Goal: Information Seeking & Learning: Learn about a topic

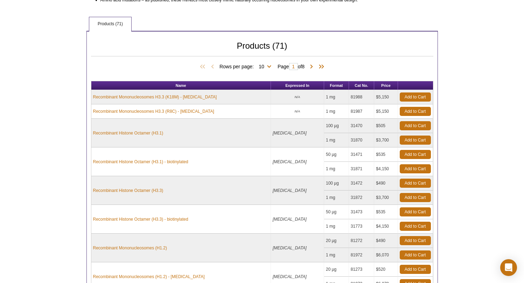
scroll to position [306, 0]
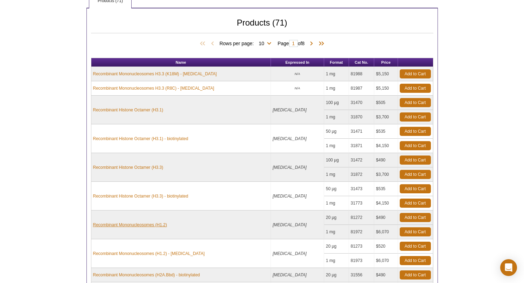
click at [148, 224] on link "Recombinant Mononucleosomes (H1.2)" at bounding box center [130, 225] width 74 height 6
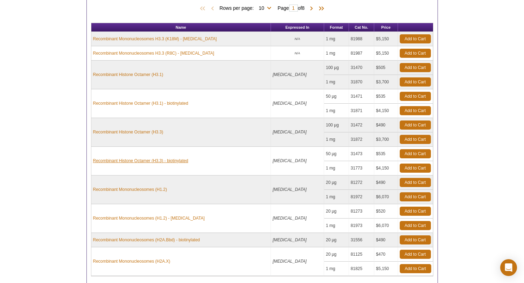
click at [119, 160] on link "Recombinant Histone Octamer (H3.3) - biotinylated" at bounding box center [140, 161] width 95 height 6
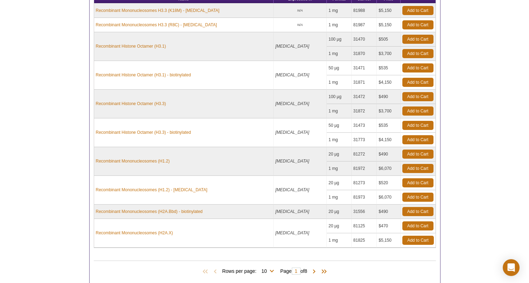
scroll to position [342, 0]
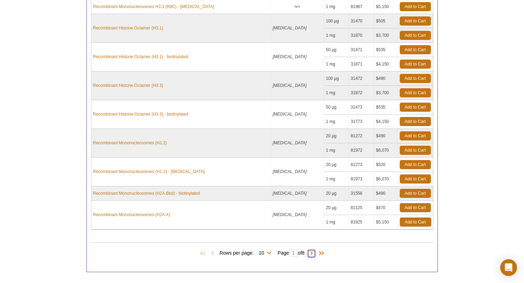
click at [315, 252] on span at bounding box center [311, 253] width 7 height 7
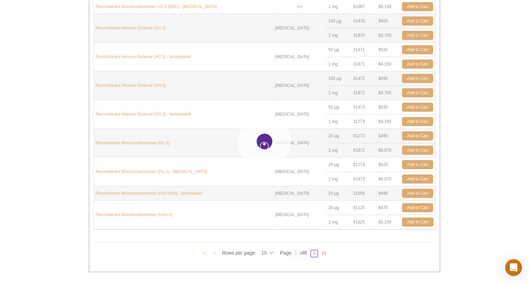
type input "2"
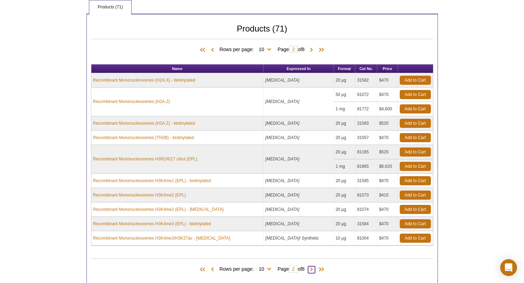
scroll to position [275, 0]
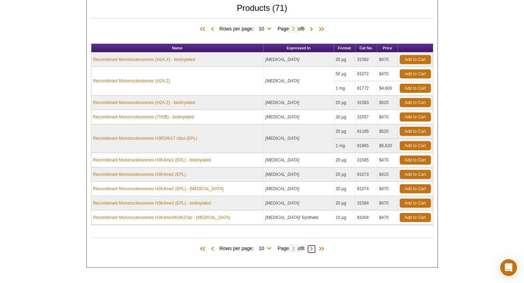
click at [313, 247] on span at bounding box center [311, 248] width 7 height 7
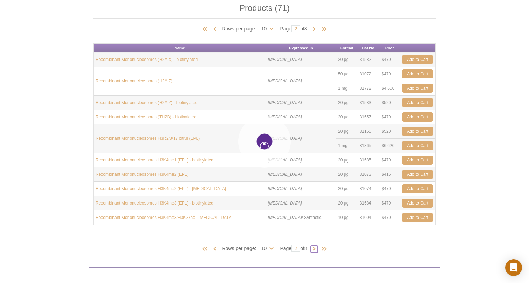
type input "3"
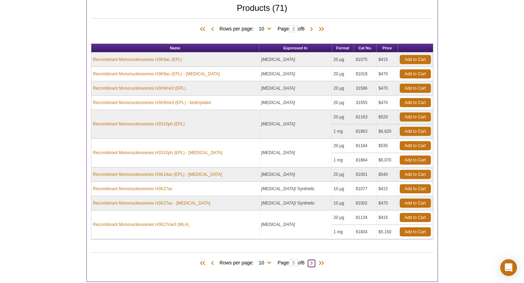
click at [312, 263] on span at bounding box center [311, 263] width 7 height 7
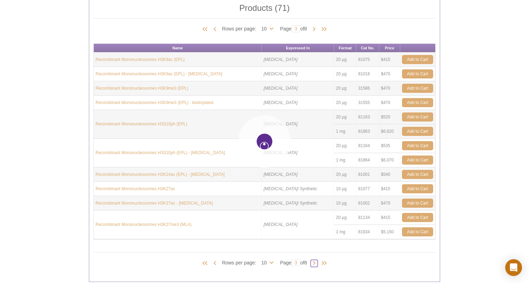
type input "4"
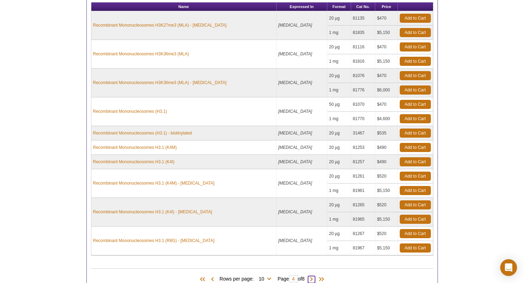
scroll to position [327, 0]
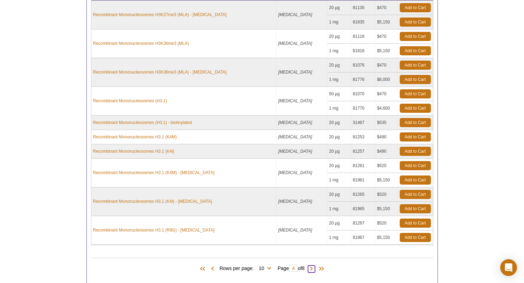
click at [314, 267] on span at bounding box center [311, 268] width 7 height 7
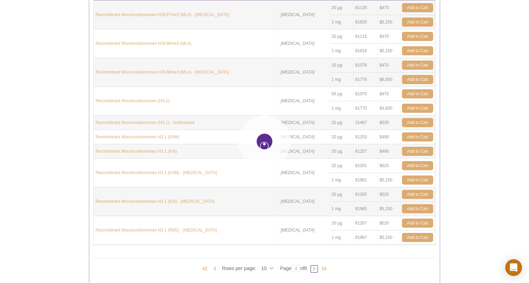
type input "5"
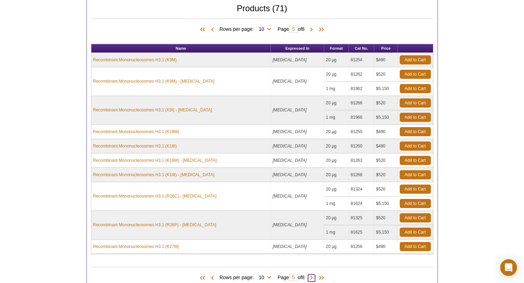
scroll to position [222, 0]
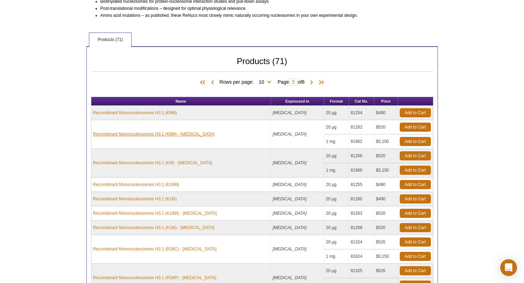
click at [128, 134] on link "Recombinant Mononucleosomes H3.1 (K9M) - biotin" at bounding box center [153, 134] width 121 height 6
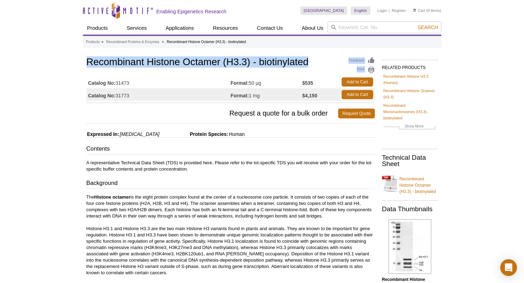
drag, startPoint x: 85, startPoint y: 61, endPoint x: 308, endPoint y: 59, distance: 223.7
click at [308, 59] on div "Feedback Print Recombinant Histone Octamer (H3.3) - biotinylated Catalog No: 31…" at bounding box center [229, 277] width 292 height 444
copy div "Feedback Print Recombinant Histone Octamer (H3.3) - biotinylated"
click at [416, 184] on link "Recombinant Histone Octamer (H3.3) - biotinylated" at bounding box center [410, 183] width 56 height 23
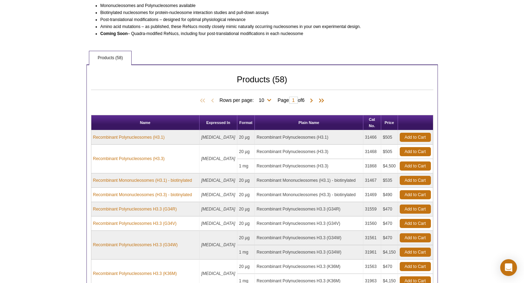
scroll to position [468, 0]
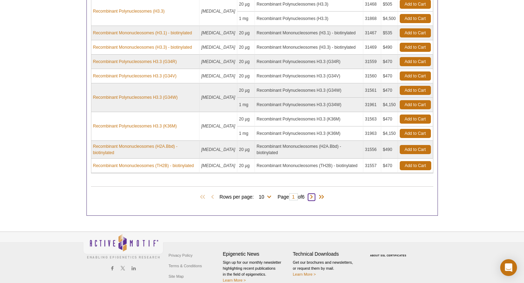
click at [314, 194] on span at bounding box center [311, 197] width 7 height 7
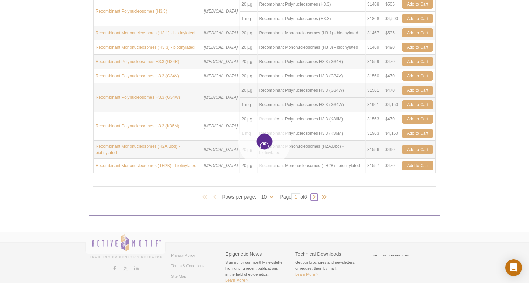
type input "2"
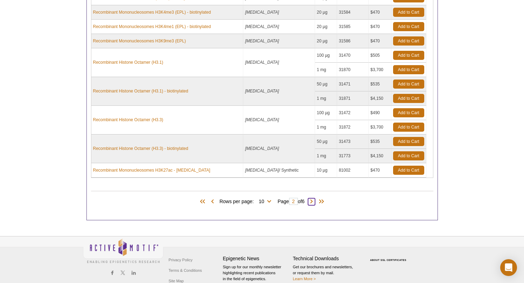
click at [314, 201] on span at bounding box center [311, 201] width 7 height 7
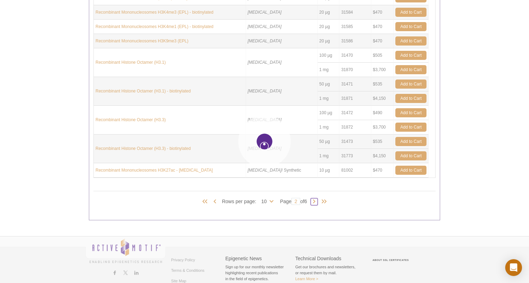
type input "3"
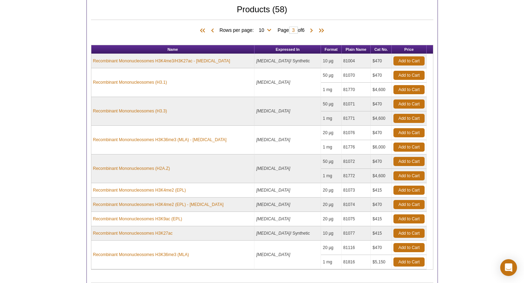
scroll to position [496, 0]
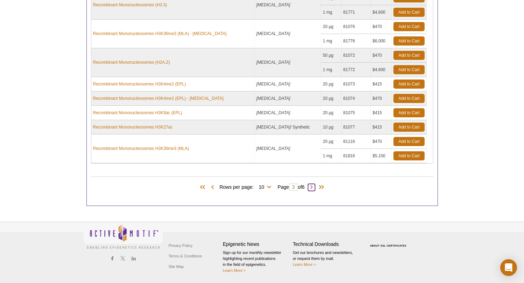
click at [314, 185] on span at bounding box center [311, 187] width 7 height 7
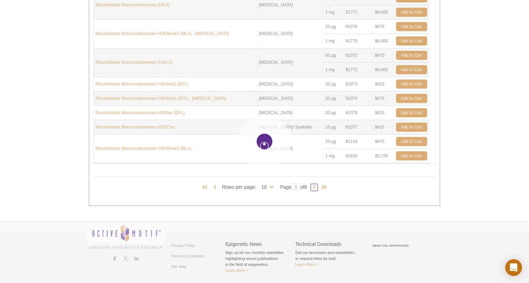
type input "4"
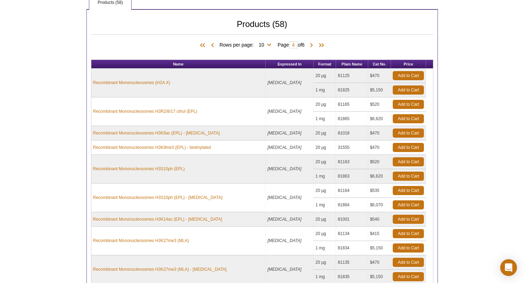
scroll to position [428, 0]
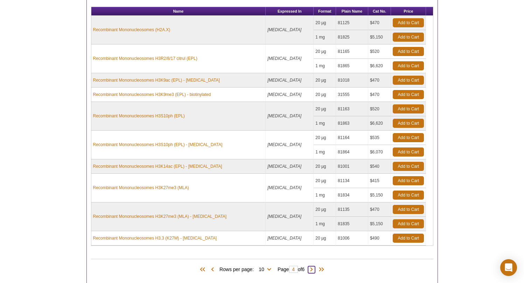
click at [312, 269] on span at bounding box center [311, 269] width 7 height 7
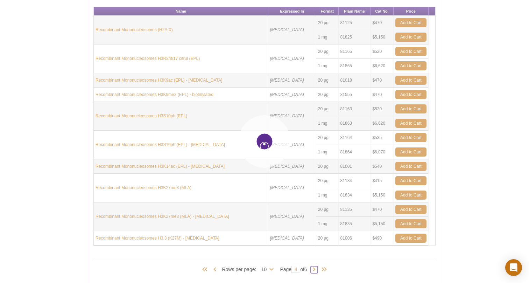
type input "5"
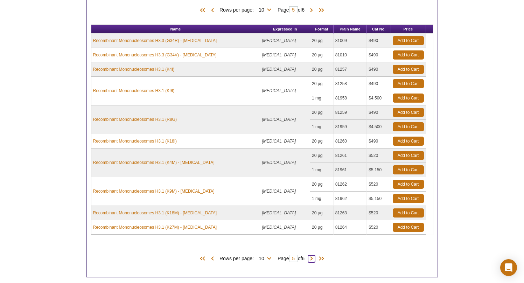
scroll to position [409, 0]
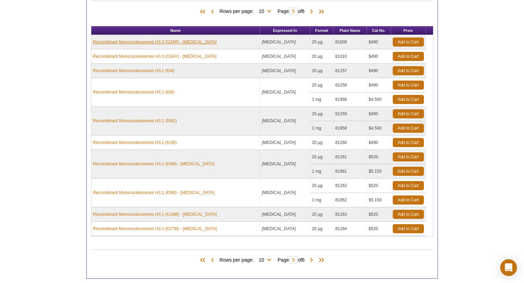
click at [141, 43] on link "Recombinant Mononucleosomes H3.3 (G34R) - biotin" at bounding box center [155, 42] width 124 height 6
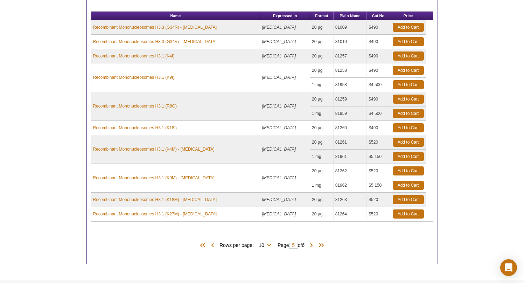
scroll to position [431, 0]
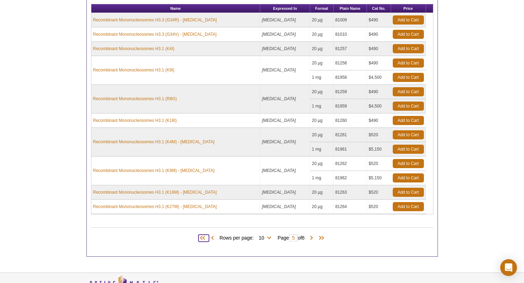
click at [202, 238] on span at bounding box center [203, 238] width 11 height 7
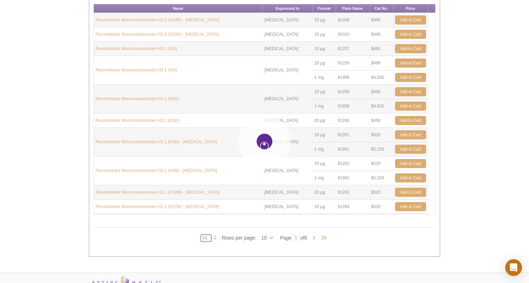
type input "1"
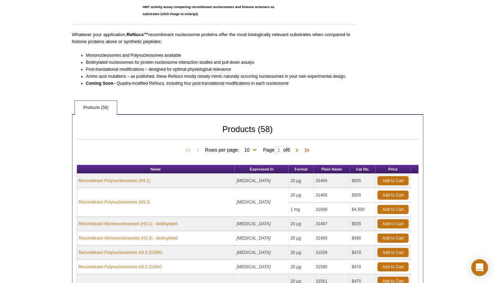
scroll to position [468, 0]
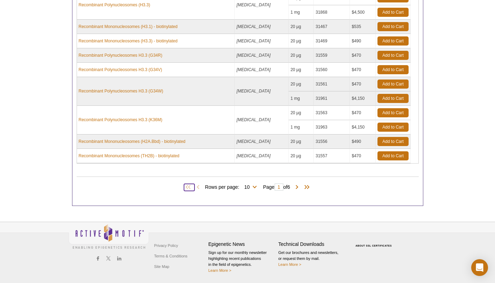
click at [186, 187] on span at bounding box center [189, 187] width 11 height 7
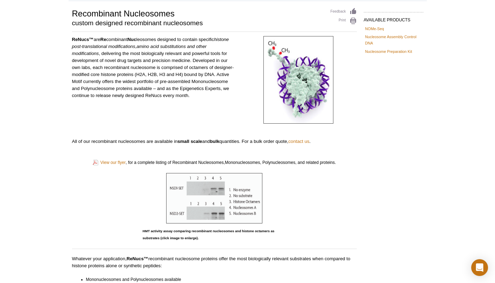
scroll to position [0, 0]
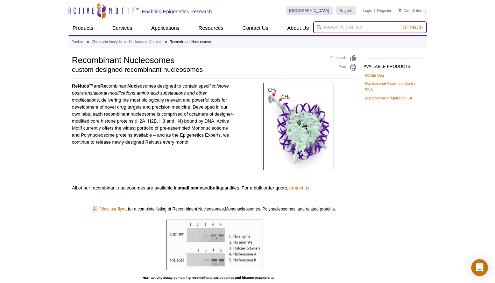
click at [340, 24] on input "search" at bounding box center [370, 27] width 114 height 12
paste input "Recombinant Mononucleosomes (H1.2) - biotin"
type input "Recombinant Mononucleosomes (H1.2) - biotin"
click at [414, 27] on button "Search" at bounding box center [413, 27] width 25 height 6
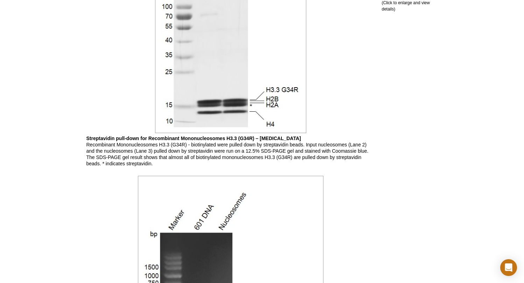
scroll to position [20, 0]
